Goal: Navigation & Orientation: Go to known website

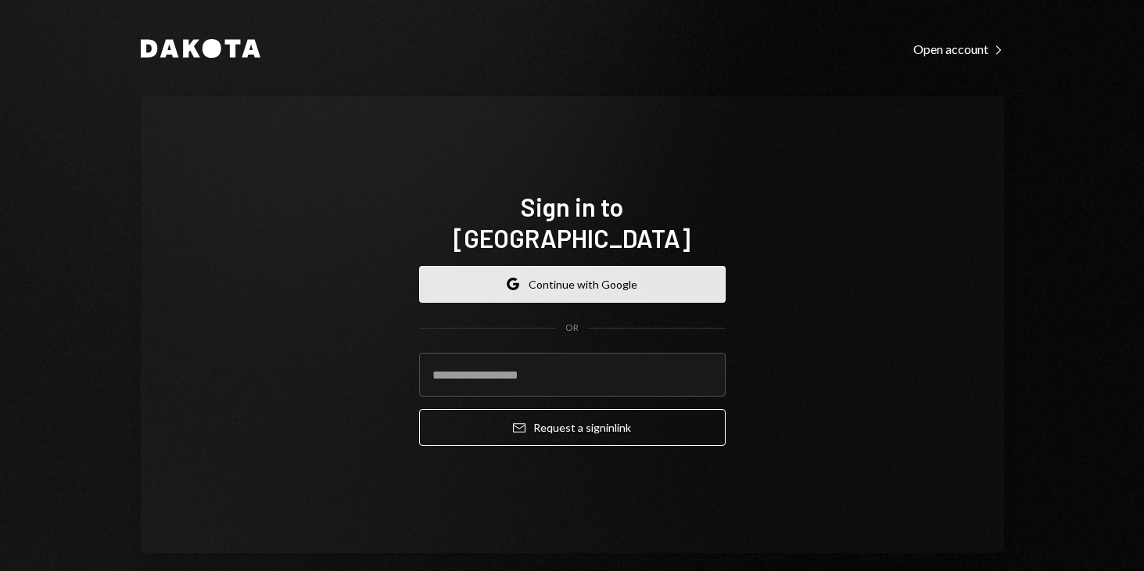
click at [545, 266] on button "Google Continue with Google" at bounding box center [572, 284] width 306 height 37
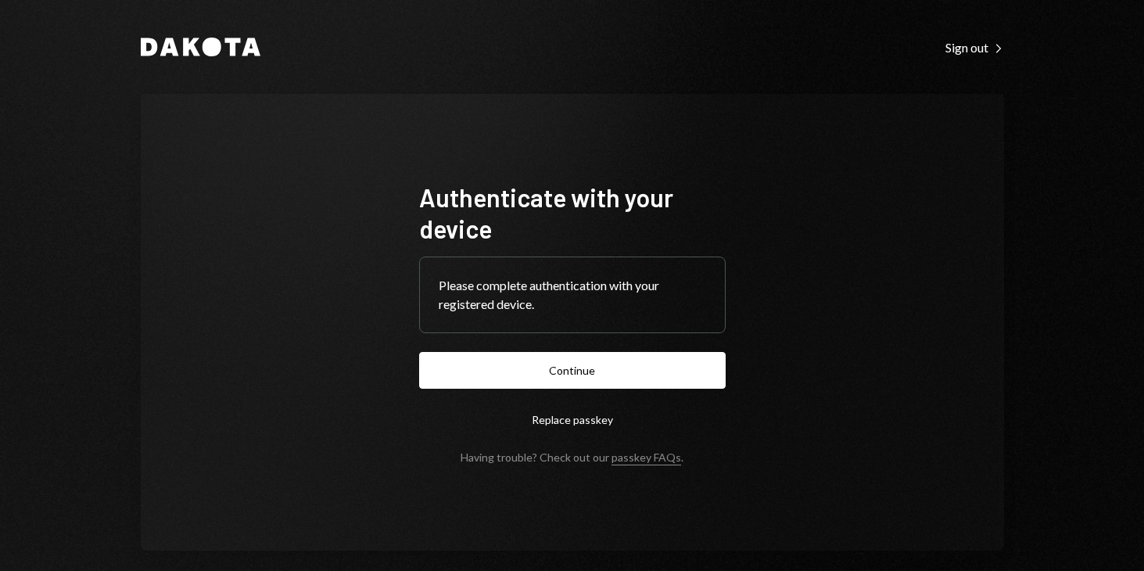
click at [580, 369] on button "Continue" at bounding box center [572, 370] width 306 height 37
